Goal: Information Seeking & Learning: Learn about a topic

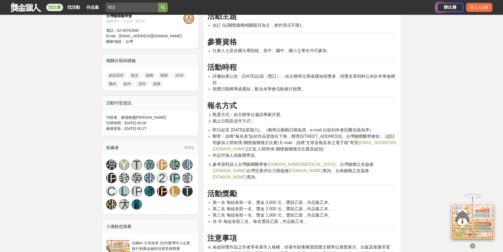
scroll to position [262, 0]
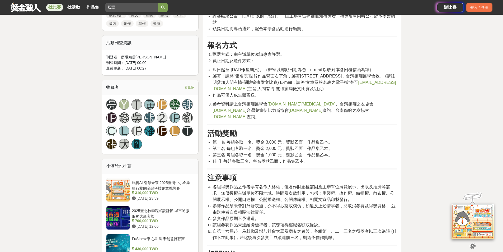
click at [54, 93] on div "大家都在看 這樣Sale也可以： 安聯人壽創意銷售法募集 [DATE] 18:00 2025日立冷氣夢想成徵計畫 [DATE] 23:59 明緯智能永續科技競…" at bounding box center [251, 201] width 503 height 876
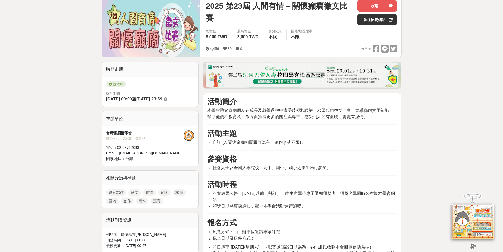
scroll to position [0, 0]
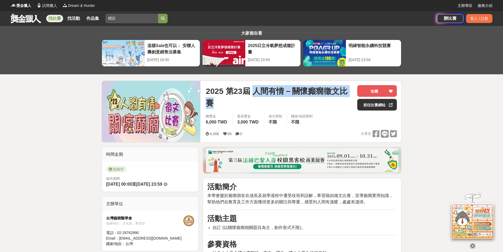
drag, startPoint x: 256, startPoint y: 91, endPoint x: 218, endPoint y: 103, distance: 39.6
click at [218, 103] on span "2025 第23屆 人間有情－關懷癲癇徵文比賽" at bounding box center [279, 97] width 147 height 24
copy span "人間有情－關懷癲癇徵文比賽"
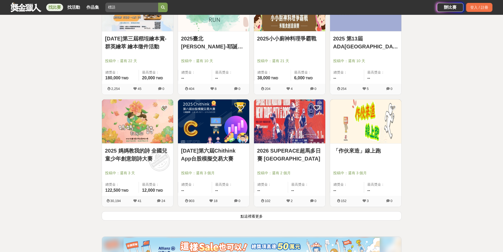
scroll to position [2643, 0]
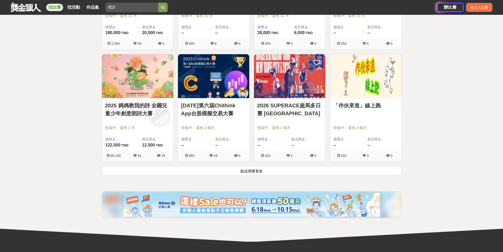
click at [250, 166] on button "點這裡看更多" at bounding box center [252, 170] width 300 height 9
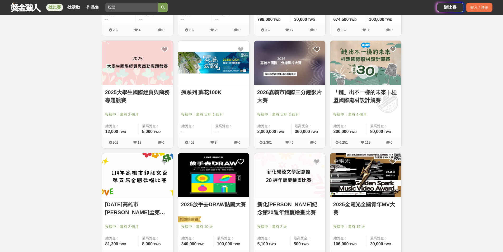
scroll to position [2960, 0]
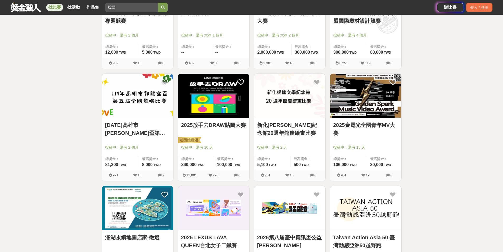
click at [239, 122] on link "2025放手去DRAW貼圖大賽" at bounding box center [213, 125] width 65 height 8
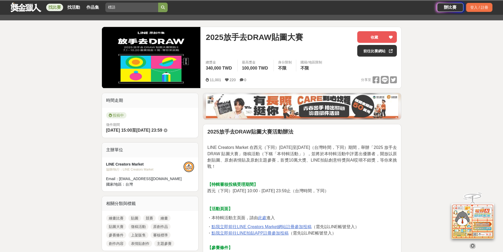
scroll to position [106, 0]
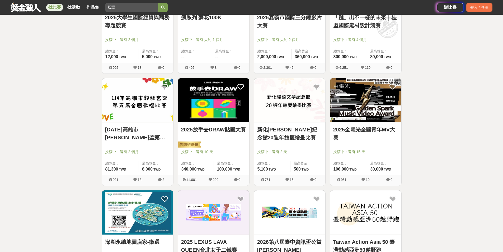
scroll to position [2960, 0]
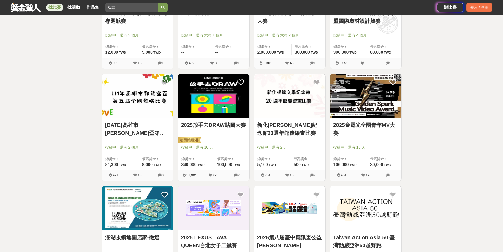
click at [283, 130] on link "新化[PERSON_NAME]紀念館20週年館慶繪畫比賽" at bounding box center [289, 129] width 65 height 16
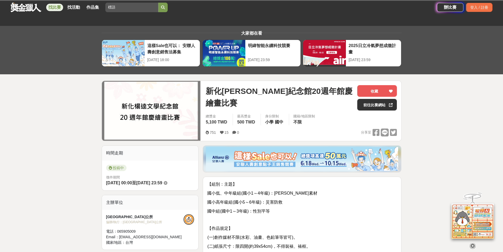
scroll to position [106, 0]
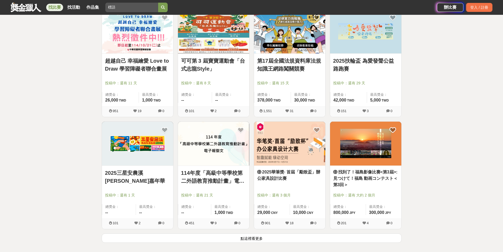
scroll to position [3277, 0]
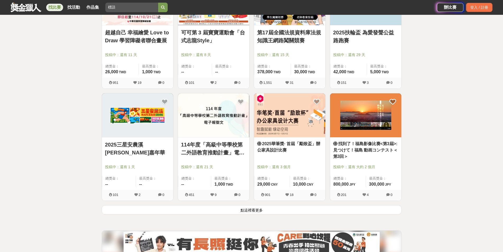
click at [300, 210] on button "點這裡看更多" at bounding box center [252, 209] width 300 height 9
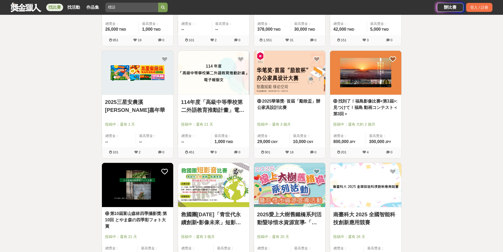
scroll to position [3356, 0]
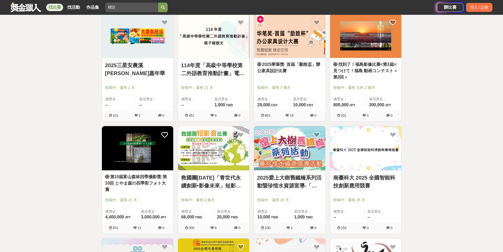
click at [302, 183] on link "2025愛上大樹舊鐵橋系列活動暨珍惜水資源宣導-「寫生活動」" at bounding box center [289, 182] width 65 height 16
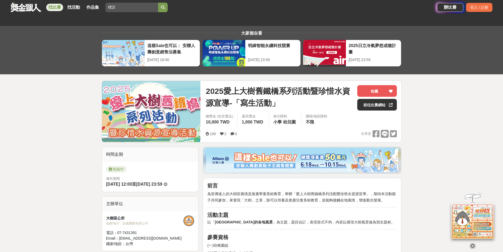
scroll to position [106, 0]
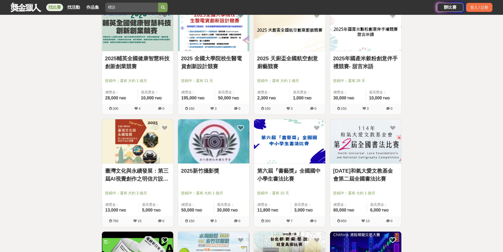
scroll to position [3752, 0]
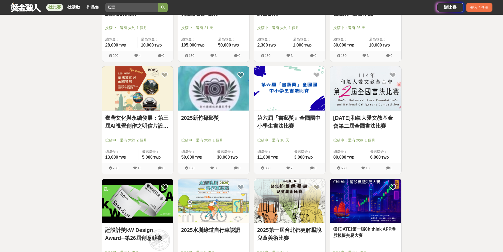
click at [135, 124] on link "臺灣文化與永續發展：第三屆AI視覺創作之明信片設計競賽" at bounding box center [137, 122] width 65 height 16
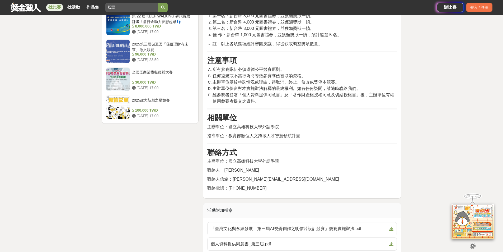
scroll to position [740, 0]
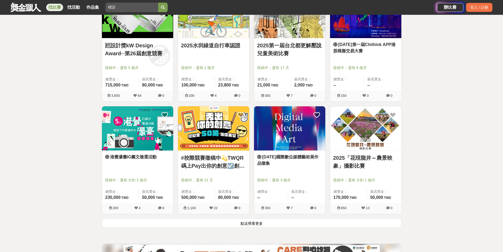
scroll to position [3990, 0]
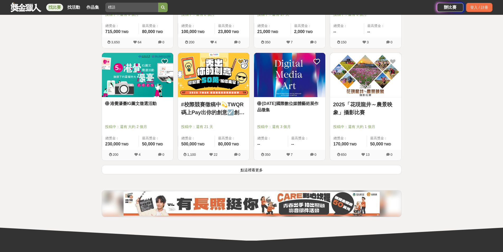
click at [221, 169] on button "點這裡看更多" at bounding box center [252, 169] width 300 height 9
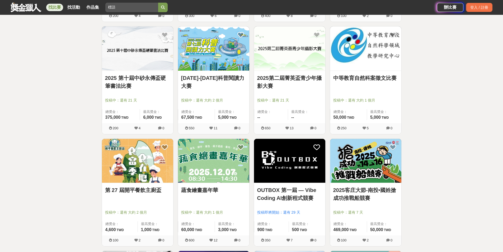
scroll to position [4466, 0]
click at [238, 150] on icon at bounding box center [241, 147] width 7 height 7
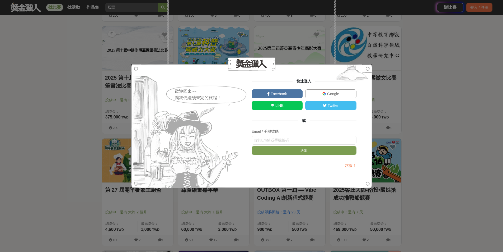
click at [487, 95] on div "歡迎回來~~ 讓我們繼續未完的旅程！ 快速登入 Facebook Google LINE Twitter 或 Email / 手機號碼 送出 求救！" at bounding box center [251, 126] width 503 height 252
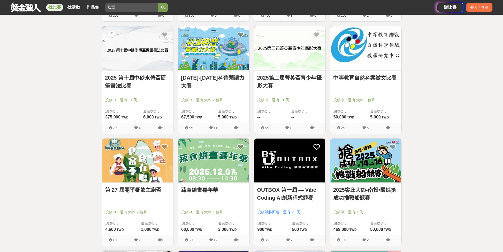
click at [199, 174] on img at bounding box center [213, 160] width 71 height 44
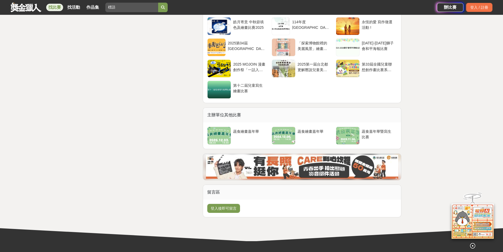
scroll to position [1299, 0]
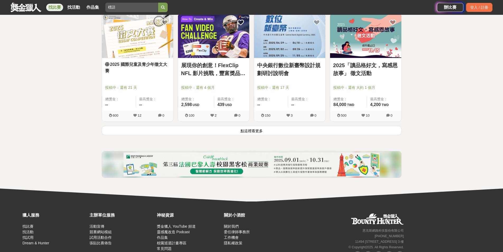
scroll to position [4704, 0]
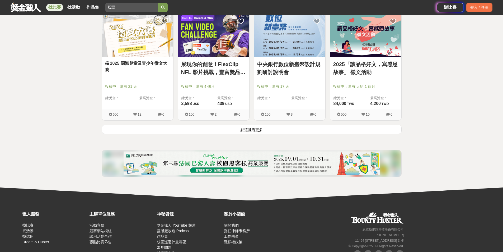
click at [363, 67] on link "2025「讀品格好文，寫感恩故事」 徵文活動" at bounding box center [365, 68] width 65 height 16
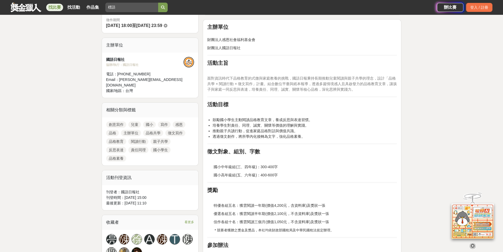
scroll to position [211, 0]
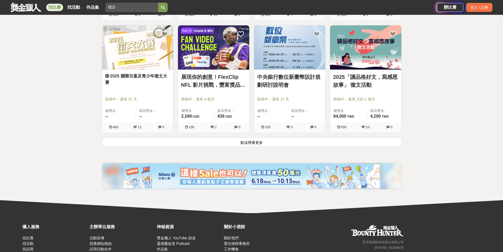
scroll to position [4704, 0]
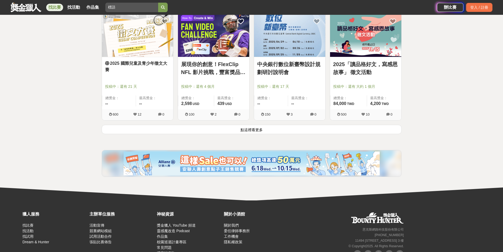
click at [249, 128] on button "點這裡看更多" at bounding box center [252, 129] width 300 height 9
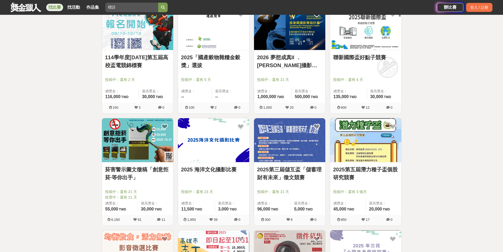
scroll to position [5153, 0]
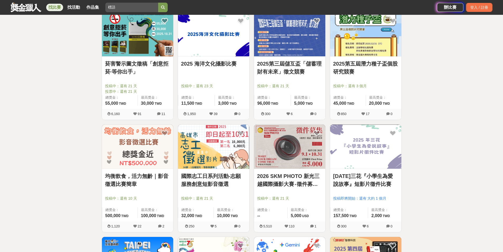
click at [152, 61] on link "菸害警示圖文徵稿「創意拒菸·等你出手」" at bounding box center [137, 68] width 65 height 16
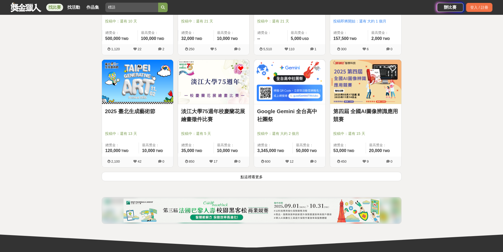
scroll to position [5338, 0]
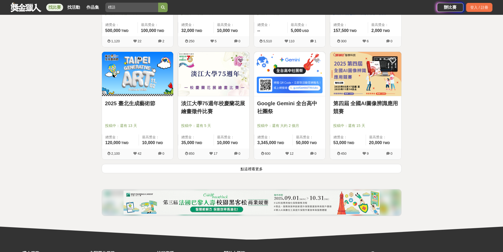
click at [325, 166] on button "點這裡看更多" at bounding box center [252, 168] width 300 height 9
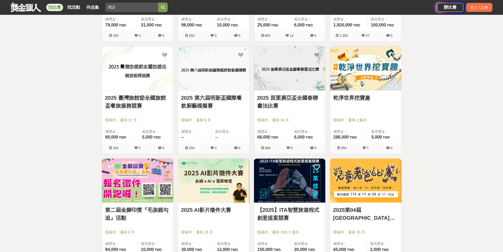
scroll to position [5682, 0]
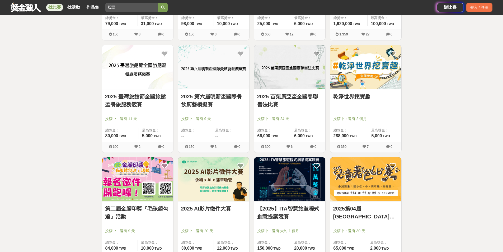
click at [356, 105] on div "乾淨世界挖寶趣" at bounding box center [365, 99] width 65 height 14
click at [356, 98] on link "乾淨世界挖寶趣" at bounding box center [365, 96] width 65 height 8
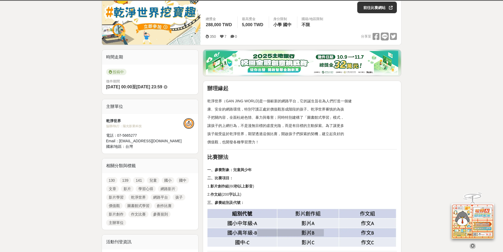
scroll to position [132, 0]
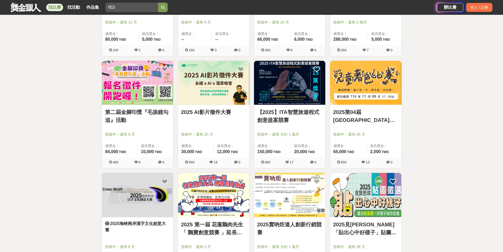
scroll to position [5787, 0]
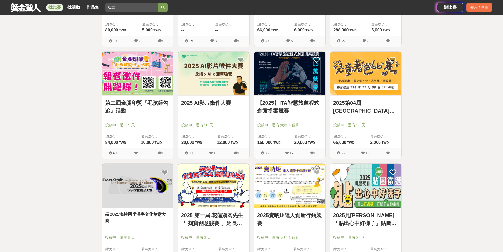
click at [140, 100] on link "第二屆金腳印獎『毛孩鏡勾追』活動" at bounding box center [137, 107] width 65 height 16
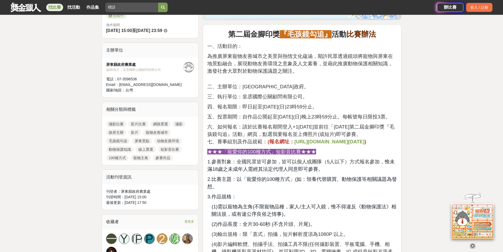
scroll to position [185, 0]
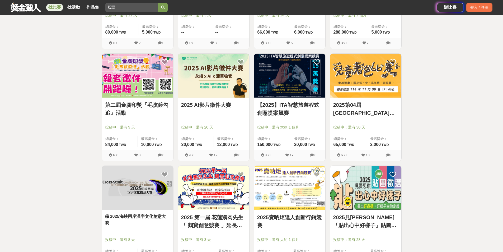
scroll to position [5787, 0]
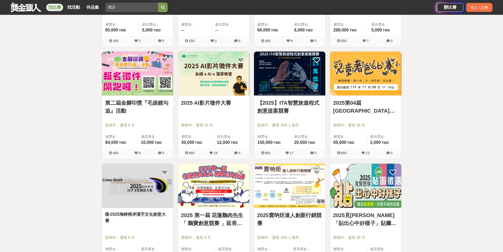
click at [212, 105] on link "2025 AI影片徵件大賽" at bounding box center [213, 103] width 65 height 8
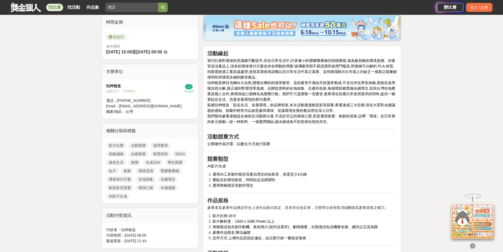
scroll to position [238, 0]
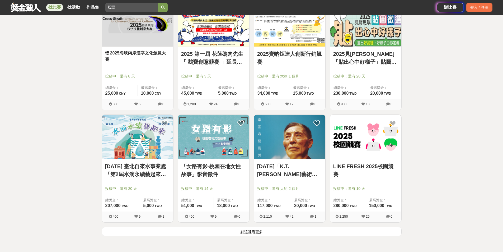
scroll to position [5999, 0]
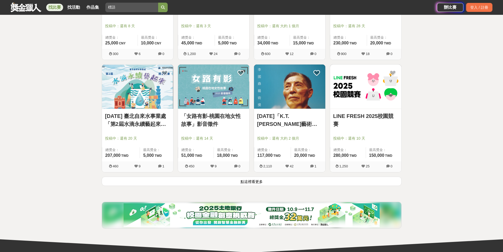
click at [223, 183] on button "點這裡看更多" at bounding box center [252, 181] width 300 height 9
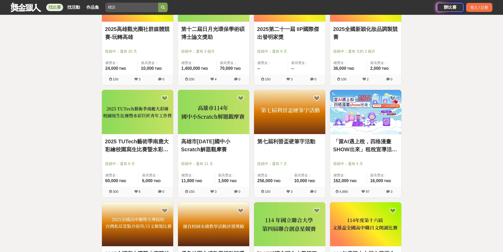
scroll to position [6316, 0]
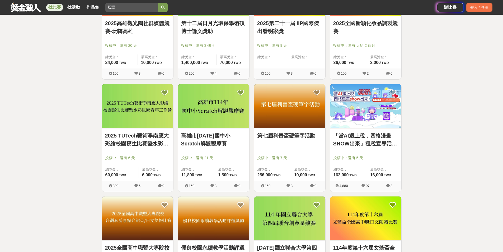
click at [384, 142] on link "「當AI遇上稅，四格漫畫SHOW出來」租稅宣導活動-租稅AI製圖比賽" at bounding box center [365, 140] width 65 height 16
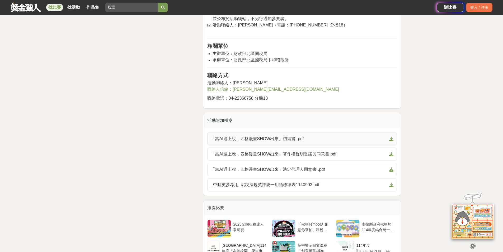
scroll to position [1110, 0]
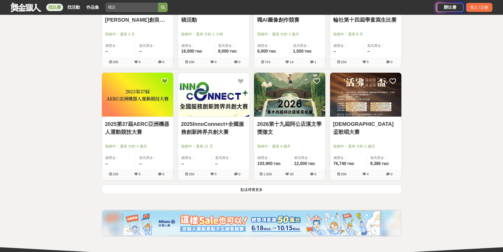
scroll to position [6686, 0]
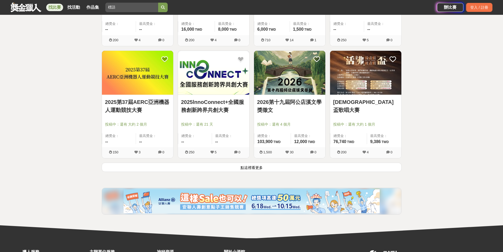
click at [301, 168] on button "點這裡看更多" at bounding box center [252, 167] width 300 height 9
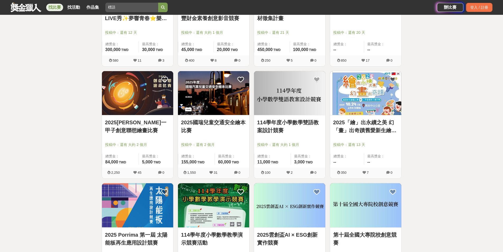
scroll to position [7056, 0]
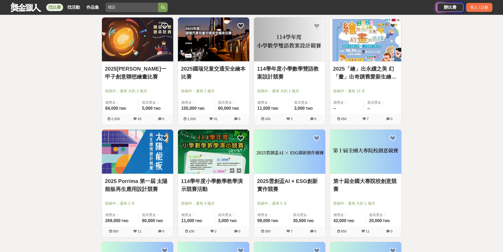
click at [389, 72] on link "2025「繪」出永續之美 幻「畫」出奇蹟舊愛新生繪畫比賽暨二手捐書親子嘉年華" at bounding box center [365, 73] width 65 height 16
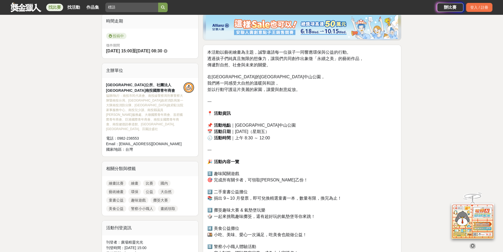
scroll to position [132, 0]
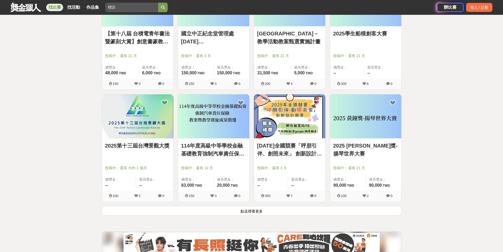
scroll to position [7346, 0]
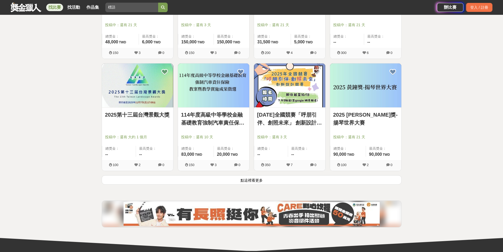
click at [285, 181] on button "點這裡看更多" at bounding box center [252, 179] width 300 height 9
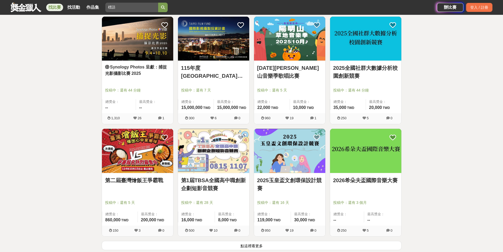
scroll to position [8086, 0]
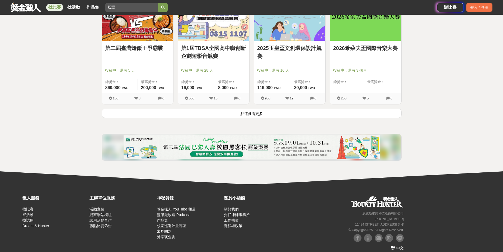
click at [286, 117] on button "點這裡看更多" at bounding box center [252, 113] width 300 height 9
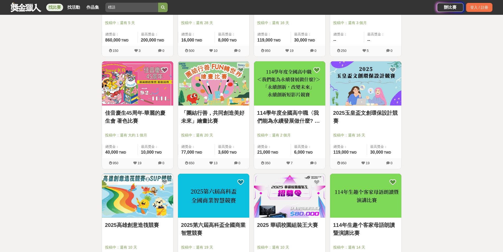
scroll to position [8192, 0]
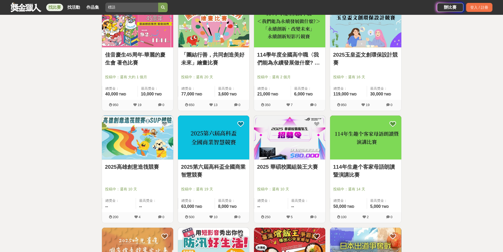
click at [226, 64] on link "「團結行善，共同創造美好未來」繪畫比賽" at bounding box center [213, 59] width 65 height 16
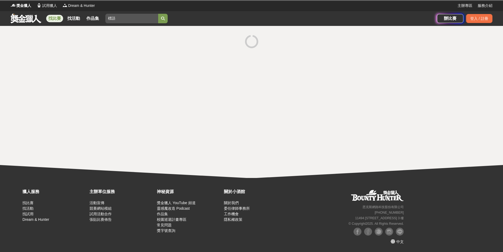
click at [226, 61] on div at bounding box center [251, 102] width 503 height 152
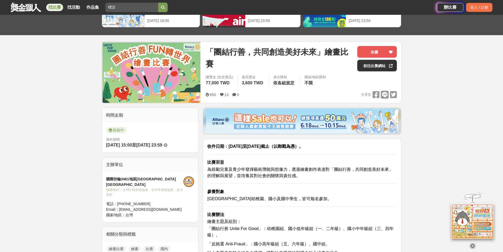
scroll to position [79, 0]
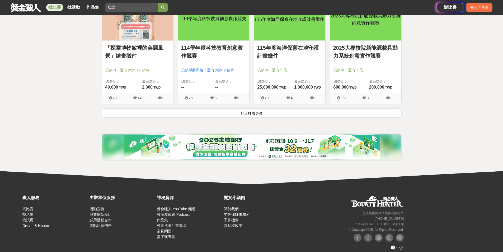
scroll to position [8766, 0]
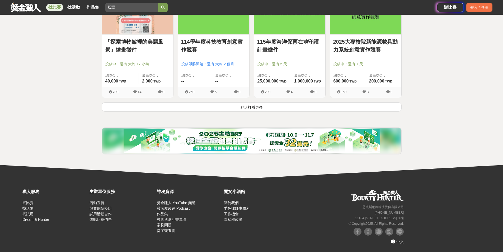
click at [296, 108] on button "點這裡看更多" at bounding box center [252, 106] width 300 height 9
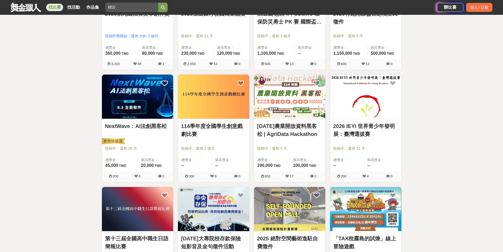
scroll to position [9030, 0]
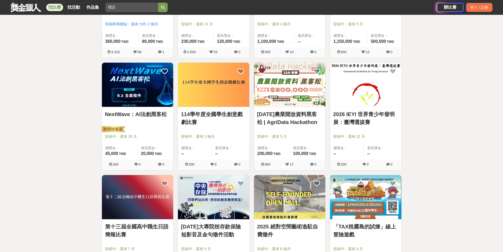
click at [147, 113] on link "NextWave：AI法創黑客松" at bounding box center [137, 114] width 65 height 8
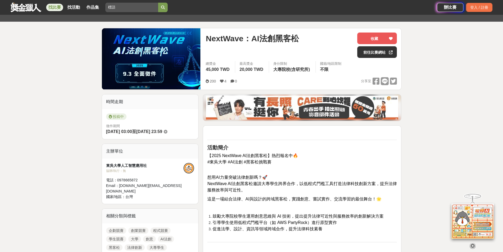
scroll to position [53, 0]
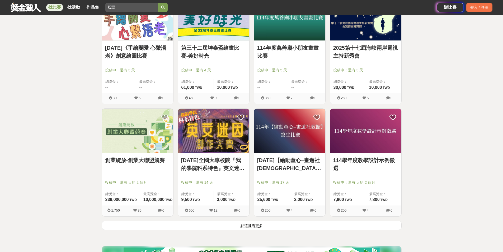
scroll to position [9439, 0]
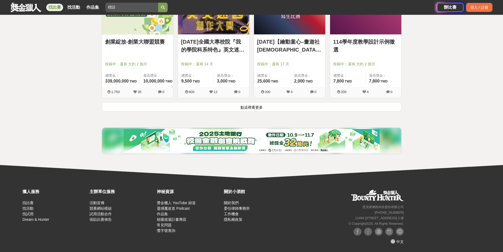
click at [284, 104] on button "點這裡看更多" at bounding box center [252, 106] width 300 height 9
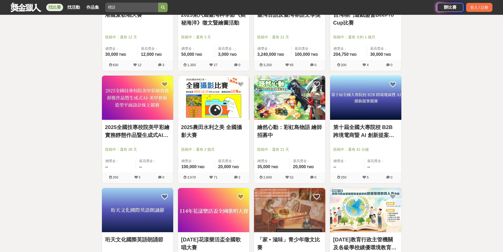
scroll to position [10021, 0]
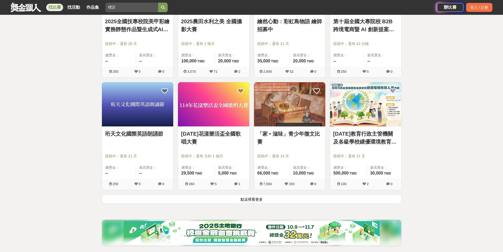
click at [263, 201] on button "點這裡看更多" at bounding box center [252, 198] width 300 height 9
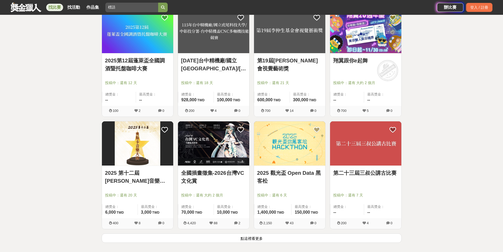
scroll to position [10681, 0]
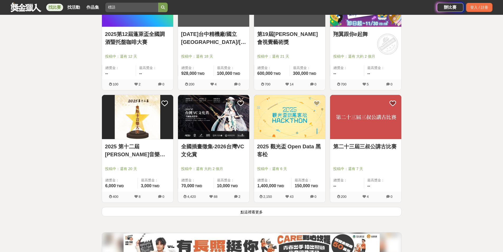
click at [260, 214] on button "點這裡看更多" at bounding box center [252, 211] width 300 height 9
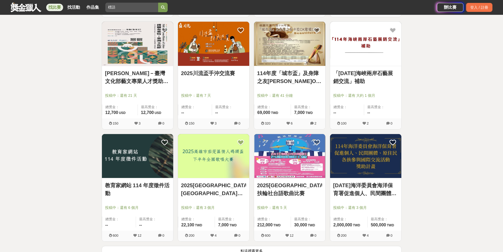
scroll to position [11368, 0]
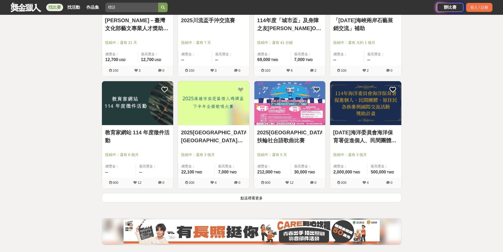
click at [272, 193] on button "點這裡看更多" at bounding box center [252, 197] width 300 height 9
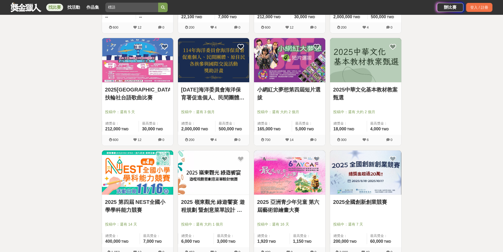
scroll to position [11522, 0]
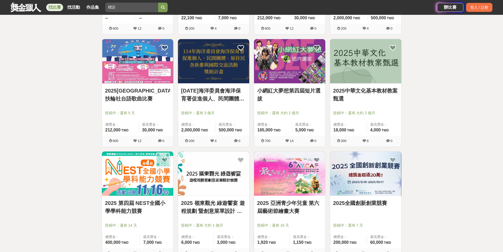
click at [139, 92] on link "2025[GEOGRAPHIC_DATA]扶輪社台語歌曲比賽" at bounding box center [137, 95] width 65 height 16
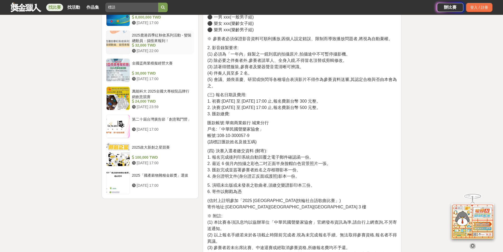
scroll to position [634, 0]
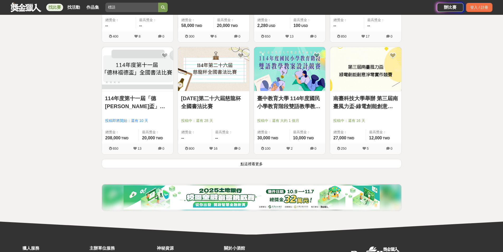
scroll to position [12130, 0]
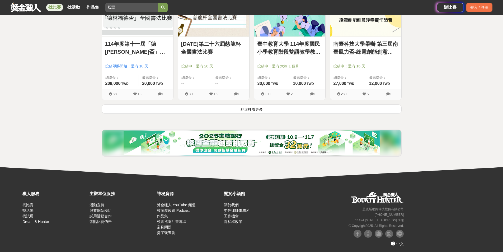
click at [290, 106] on button "點這裡看更多" at bounding box center [252, 108] width 300 height 9
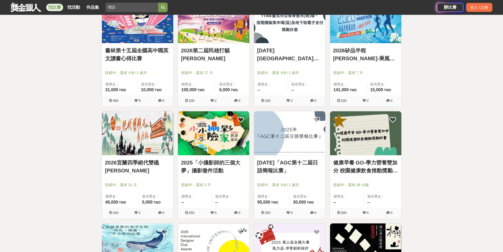
scroll to position [12395, 0]
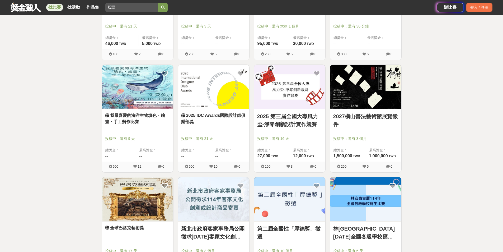
click at [142, 117] on link "我最喜愛的海洋生物填色・繪畫・手工勞作比賽" at bounding box center [137, 118] width 65 height 13
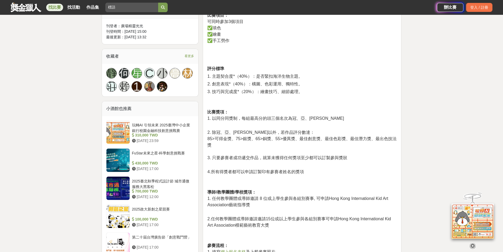
scroll to position [238, 0]
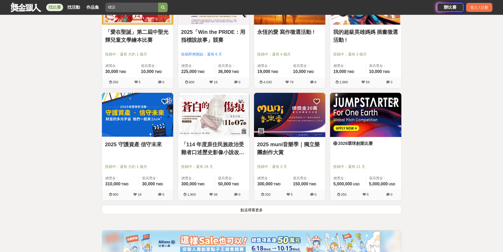
scroll to position [12659, 0]
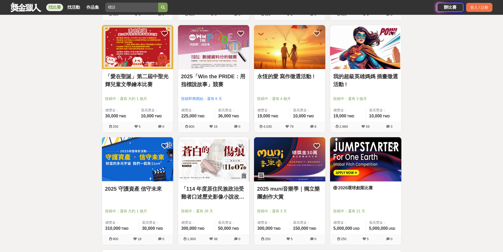
click at [289, 78] on link "永恆的愛 寫作徵選活動 !" at bounding box center [289, 76] width 65 height 8
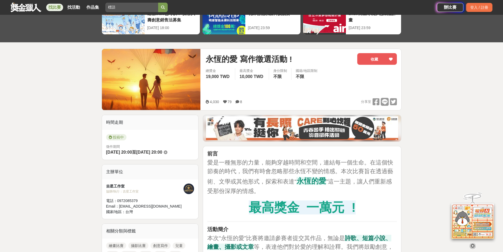
scroll to position [26, 0]
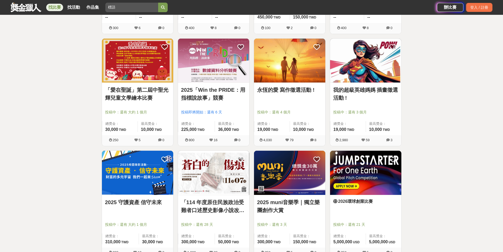
scroll to position [12659, 0]
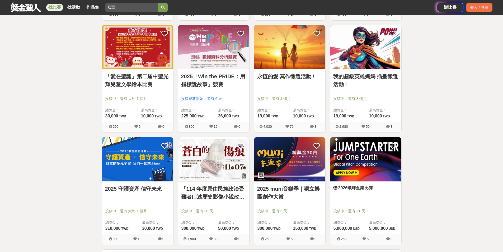
click at [360, 72] on link "我的超級英雄媽媽 插畫徵選活動 !" at bounding box center [365, 80] width 65 height 16
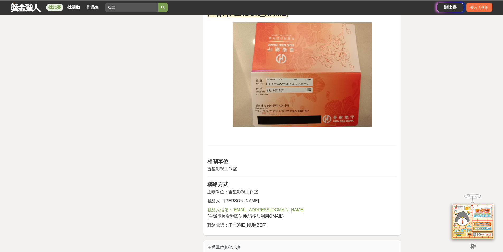
scroll to position [904, 0]
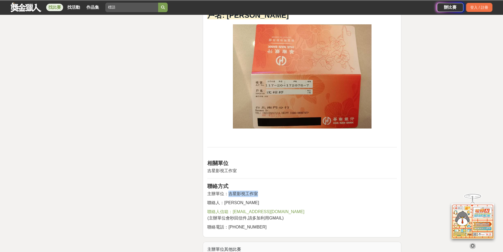
drag, startPoint x: 263, startPoint y: 184, endPoint x: 229, endPoint y: 184, distance: 34.6
click at [229, 191] on p "主辦單位：吉星影視工作室" at bounding box center [302, 194] width 190 height 6
copy span "吉星影視工作室"
drag, startPoint x: 242, startPoint y: 193, endPoint x: 225, endPoint y: 194, distance: 17.0
click at [225, 200] on p "聯絡人：[PERSON_NAME]" at bounding box center [302, 203] width 190 height 6
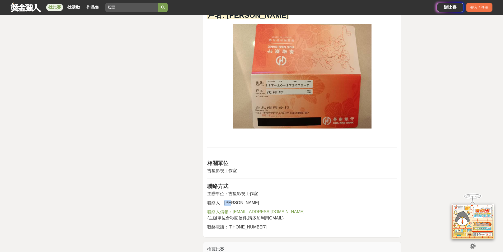
copy span "[PERSON_NAME]"
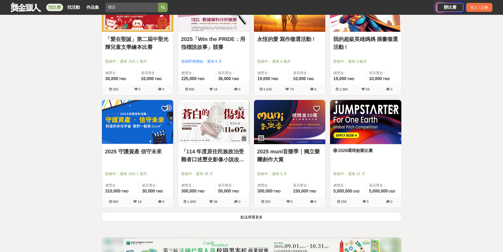
scroll to position [12764, 0]
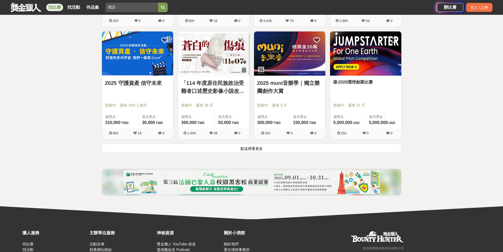
click at [289, 147] on button "點這裡看更多" at bounding box center [252, 147] width 300 height 9
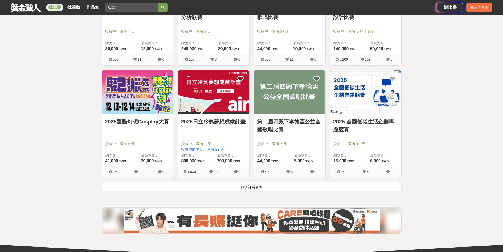
scroll to position [13425, 0]
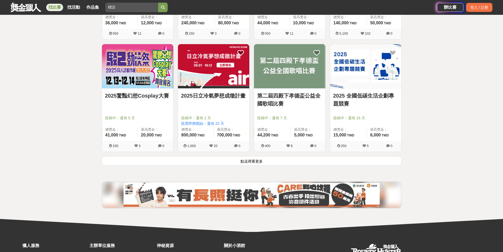
click at [261, 163] on button "點這裡看更多" at bounding box center [252, 160] width 300 height 9
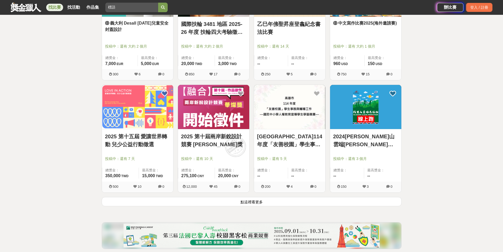
scroll to position [14112, 0]
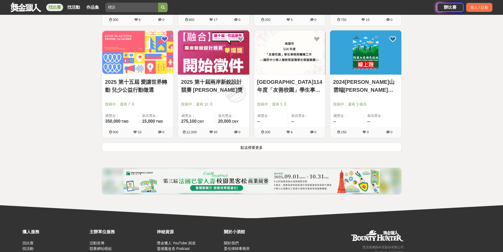
click at [266, 146] on button "點這裡看更多" at bounding box center [252, 146] width 300 height 9
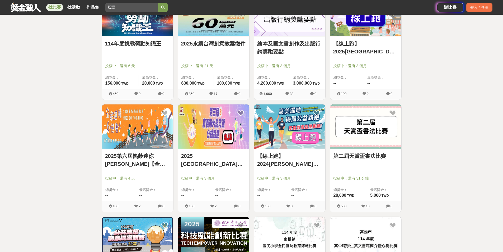
scroll to position [14376, 0]
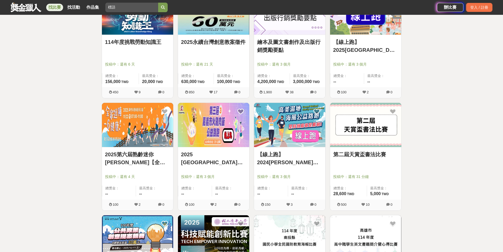
click at [355, 44] on link "【線上跑】2025[GEOGRAPHIC_DATA]跑" at bounding box center [365, 46] width 65 height 16
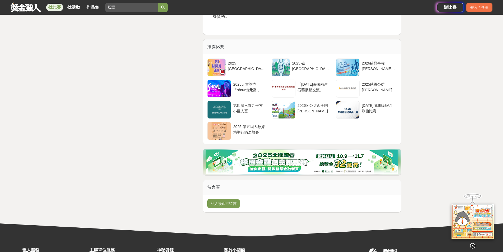
scroll to position [898, 0]
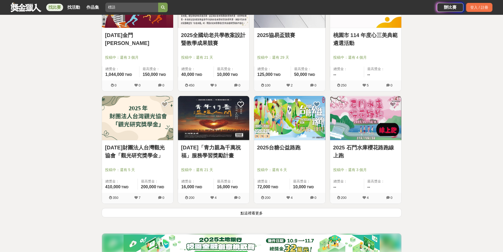
scroll to position [14746, 0]
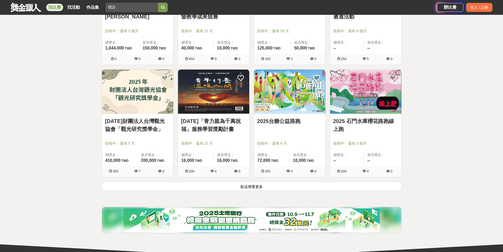
click at [280, 187] on button "點這裡看更多" at bounding box center [252, 186] width 300 height 9
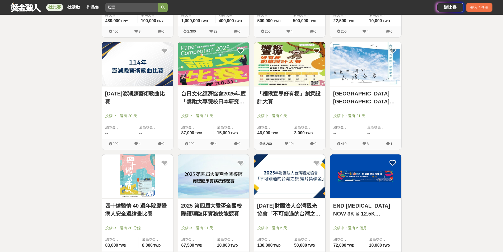
scroll to position [15381, 0]
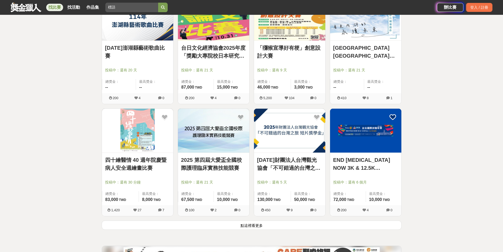
click at [131, 163] on link "四十繪醫情 40 週年院慶暨病人安全週繪畫比賽" at bounding box center [137, 164] width 65 height 16
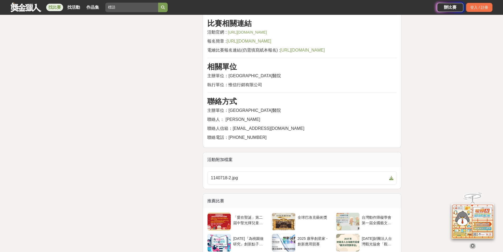
scroll to position [1083, 0]
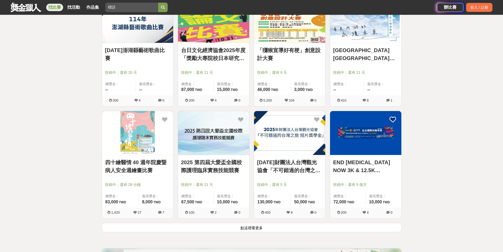
scroll to position [15381, 0]
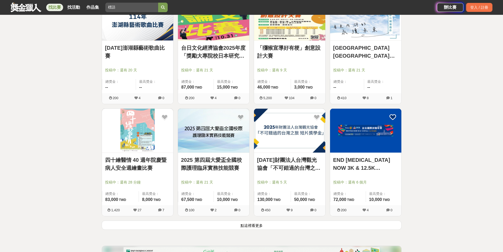
click at [237, 224] on button "點這裡看更多" at bounding box center [252, 224] width 300 height 9
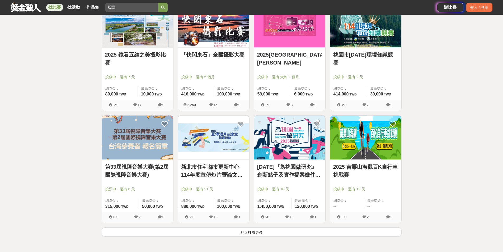
scroll to position [16094, 0]
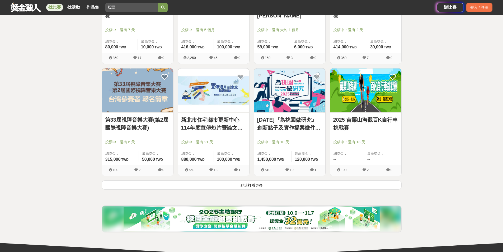
click at [260, 184] on button "點這裡看更多" at bounding box center [252, 184] width 300 height 9
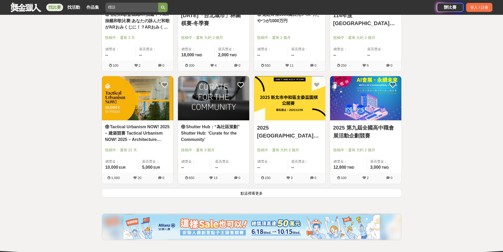
scroll to position [16808, 0]
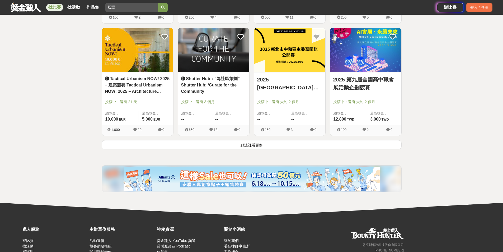
click at [147, 2] on div "找比賽 找活動 作品集 標語 比賽時間 全民運動 創作 兒童 報名方式 跑步人生" at bounding box center [224, 7] width 427 height 15
click at [136, 6] on input "標語" at bounding box center [131, 8] width 53 height 10
drag, startPoint x: 127, startPoint y: 7, endPoint x: 101, endPoint y: 10, distance: 26.3
click at [101, 10] on div "找比賽 找活動 作品集 標語 比賽時間 全民運動 創作 兒童 報名方式 跑步人生" at bounding box center [224, 7] width 427 height 15
type input "徵文"
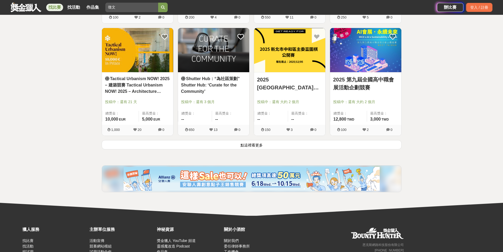
click at [158, 3] on button "submit" at bounding box center [163, 8] width 10 height 10
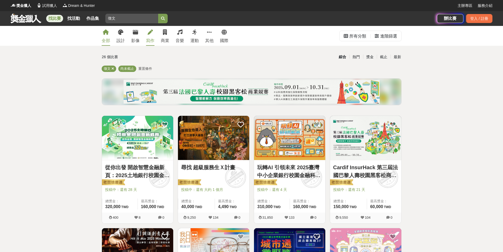
click at [151, 35] on link "寫作" at bounding box center [150, 36] width 8 height 20
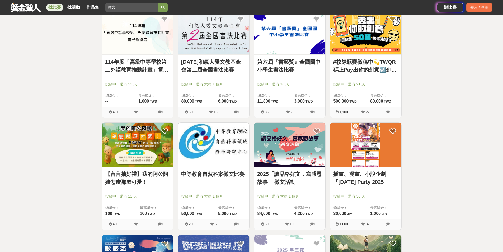
scroll to position [449, 0]
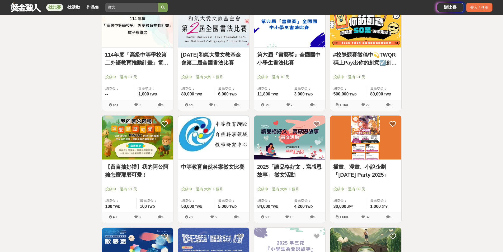
click at [312, 149] on img at bounding box center [289, 137] width 71 height 44
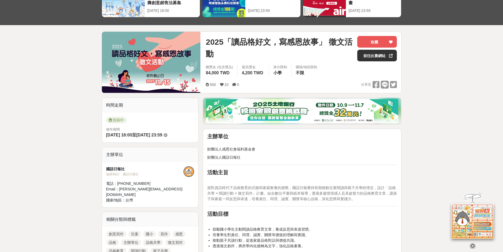
scroll to position [106, 0]
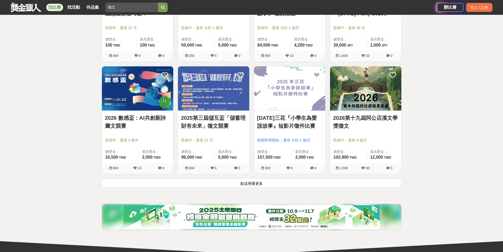
scroll to position [634, 0]
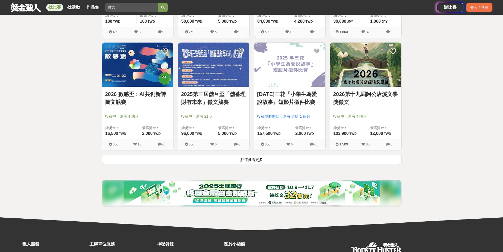
click at [252, 157] on button "點這裡看更多" at bounding box center [252, 159] width 300 height 9
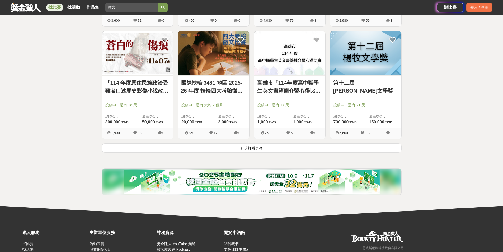
scroll to position [1321, 0]
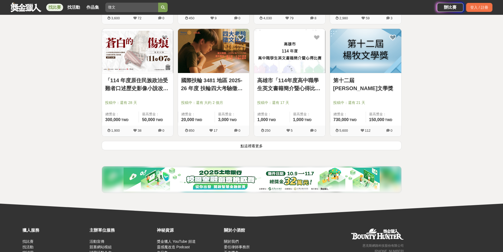
click at [253, 147] on button "點這裡看更多" at bounding box center [252, 145] width 300 height 9
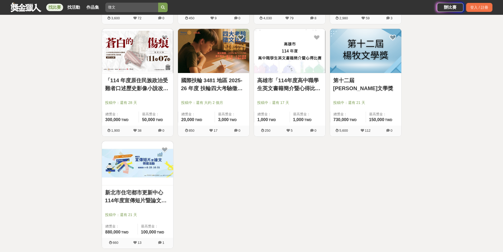
scroll to position [1427, 0]
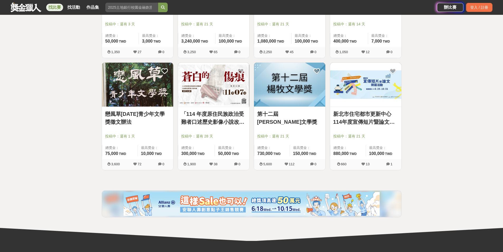
scroll to position [529, 0]
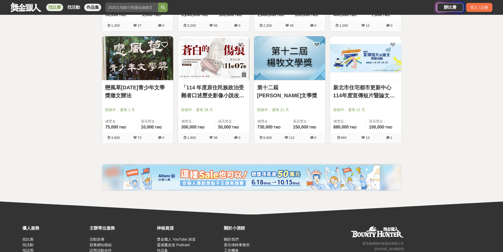
click at [90, 8] on link "作品集" at bounding box center [92, 7] width 17 height 7
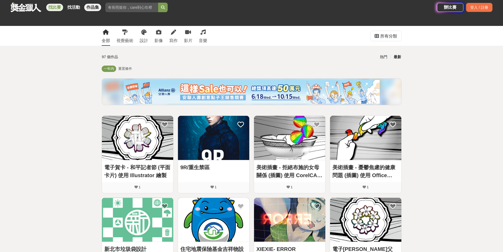
click at [60, 7] on link "找比賽" at bounding box center [54, 7] width 17 height 7
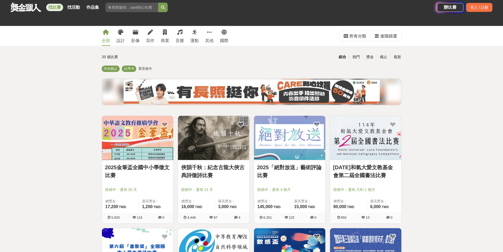
click at [60, 7] on link "找比賽" at bounding box center [54, 7] width 17 height 7
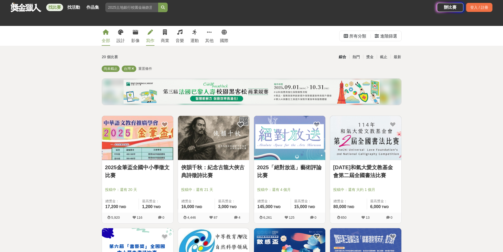
click at [152, 37] on link "寫作" at bounding box center [150, 36] width 8 height 20
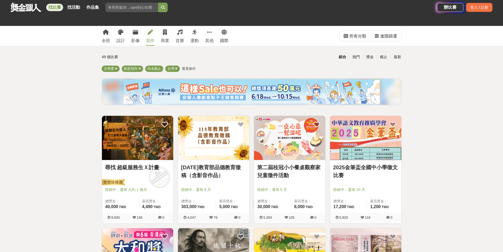
click at [213, 142] on img at bounding box center [213, 138] width 71 height 44
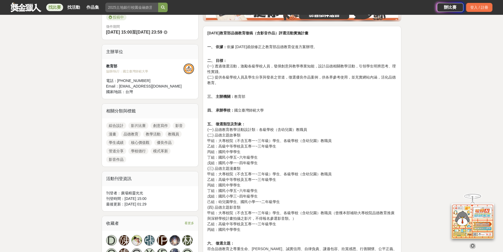
scroll to position [211, 0]
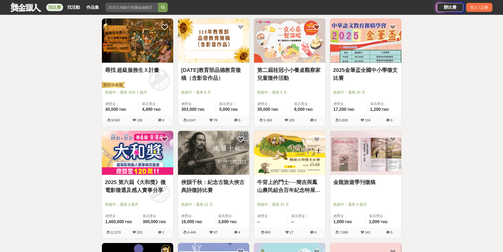
scroll to position [132, 0]
